Goal: Navigation & Orientation: Find specific page/section

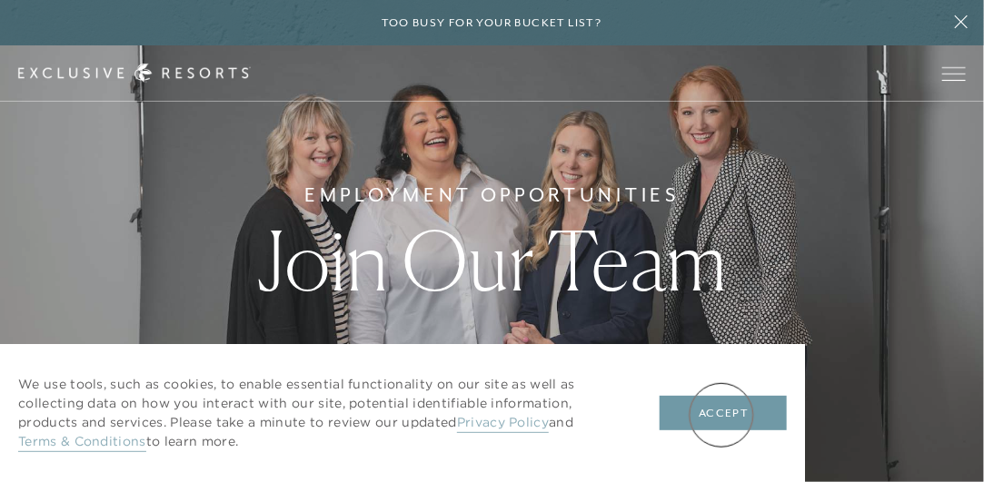
click at [721, 415] on button "Accept" at bounding box center [722, 413] width 127 height 35
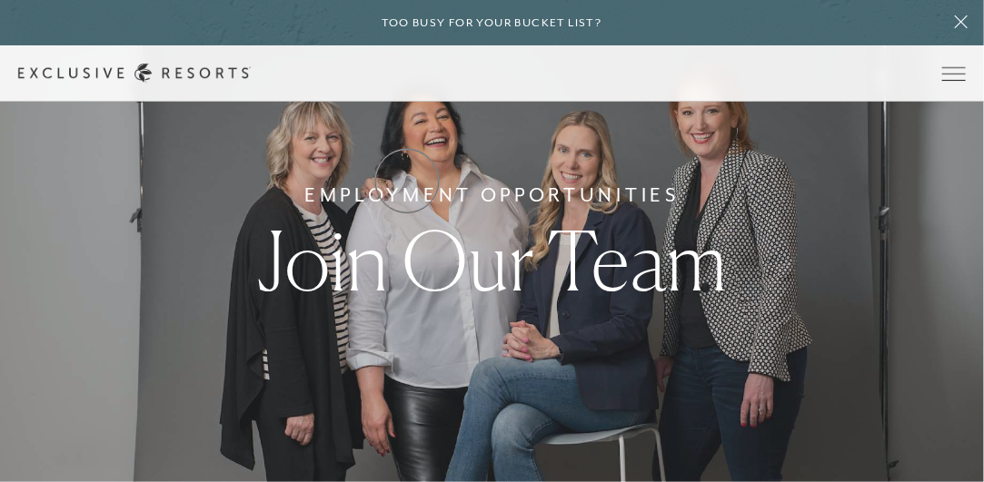
click at [0, 0] on link "Residence Collection" at bounding box center [0, 0] width 0 height 0
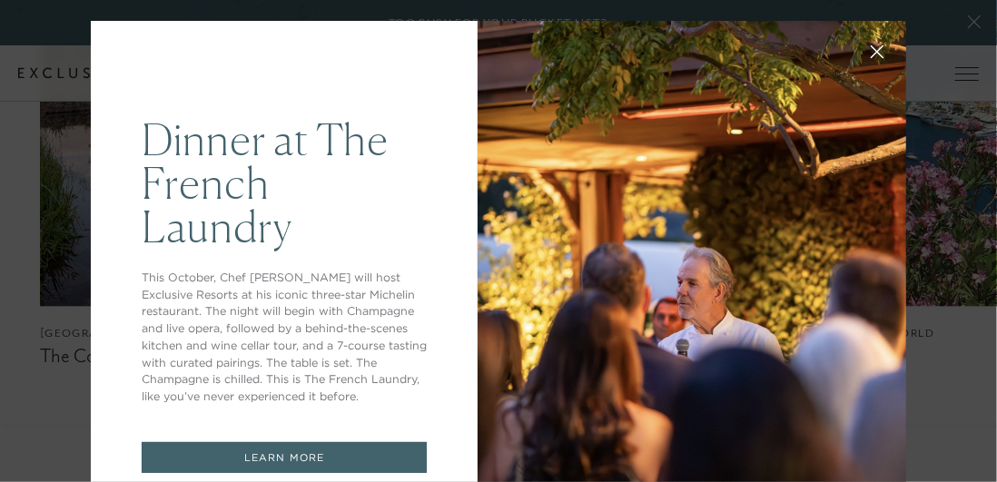
click at [866, 58] on button at bounding box center [878, 50] width 44 height 44
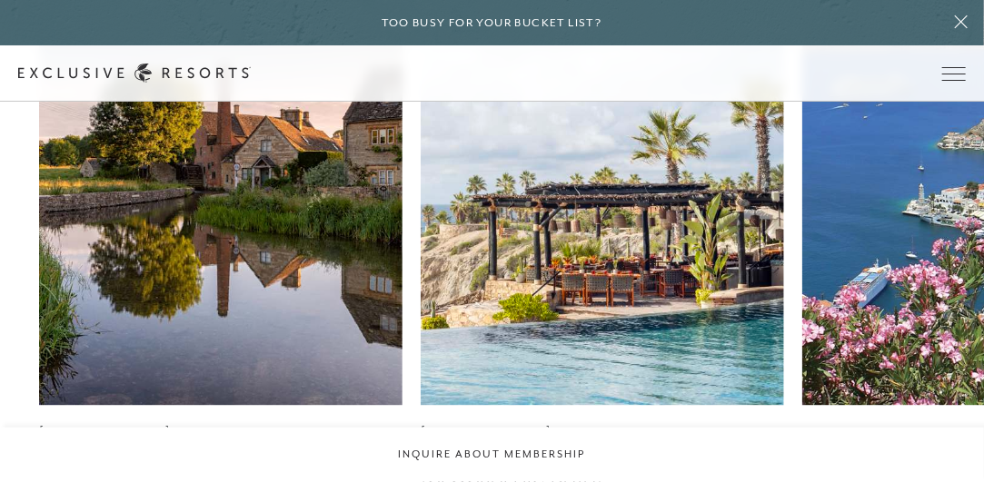
scroll to position [969, 0]
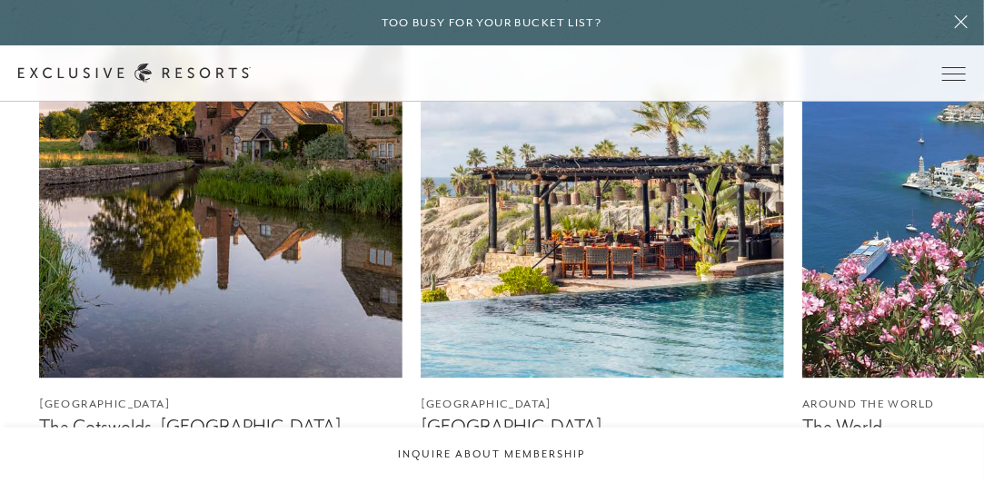
click at [235, 323] on img at bounding box center [220, 152] width 363 height 454
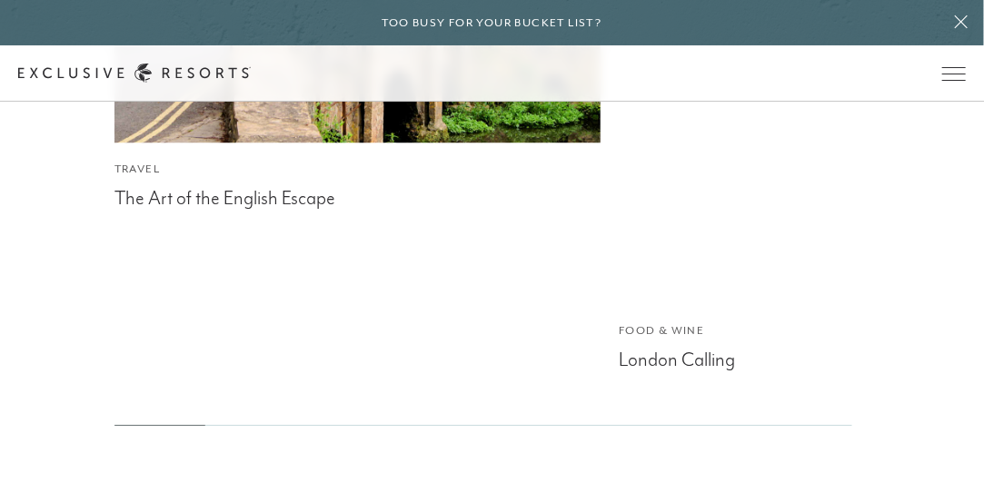
scroll to position [3913, 0]
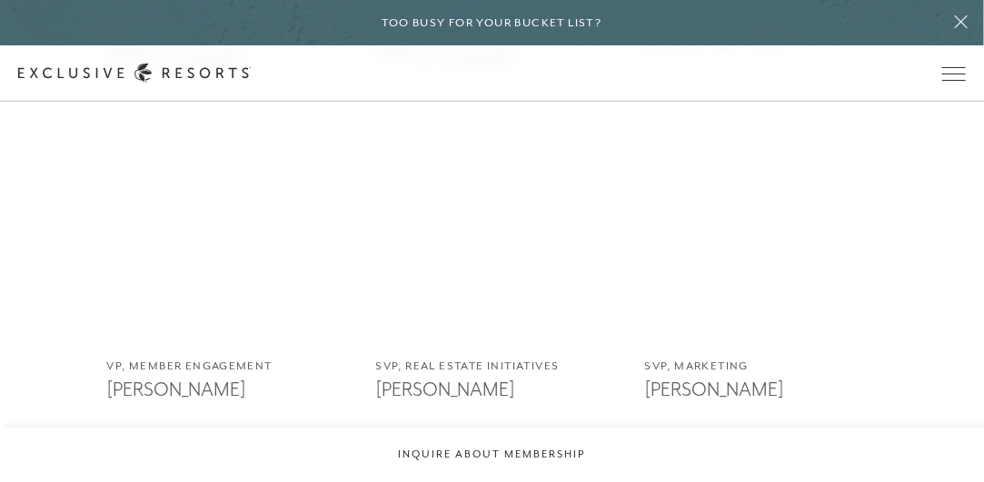
scroll to position [1885, 0]
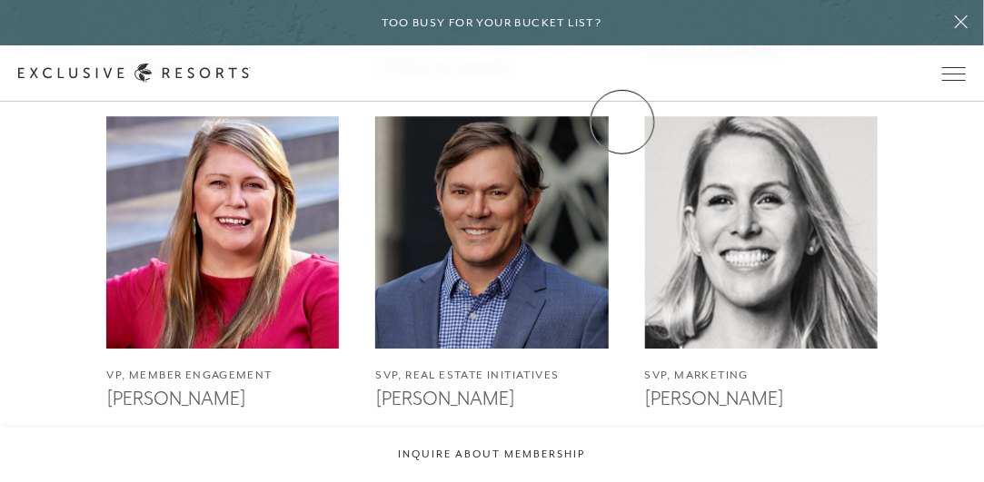
click at [0, 0] on link "Community" at bounding box center [0, 0] width 0 height 0
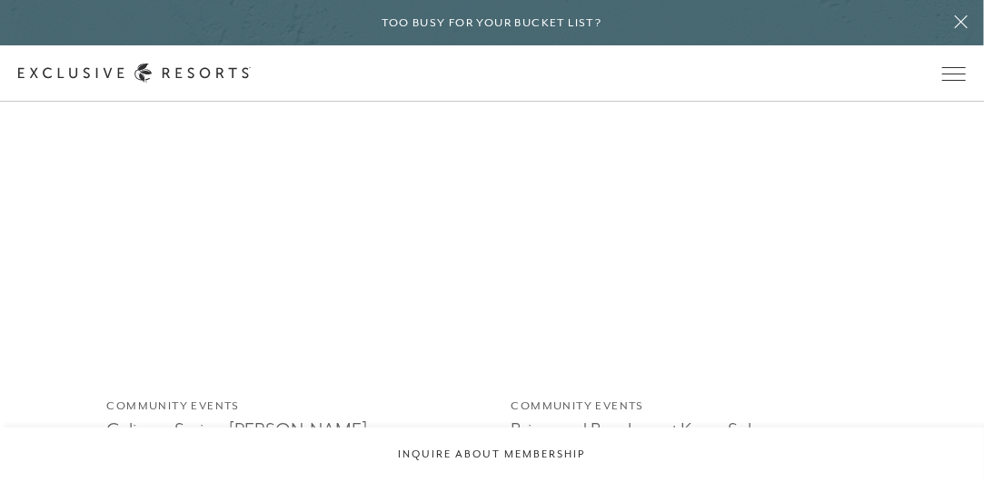
scroll to position [1894, 0]
